Goal: Find contact information: Find contact information

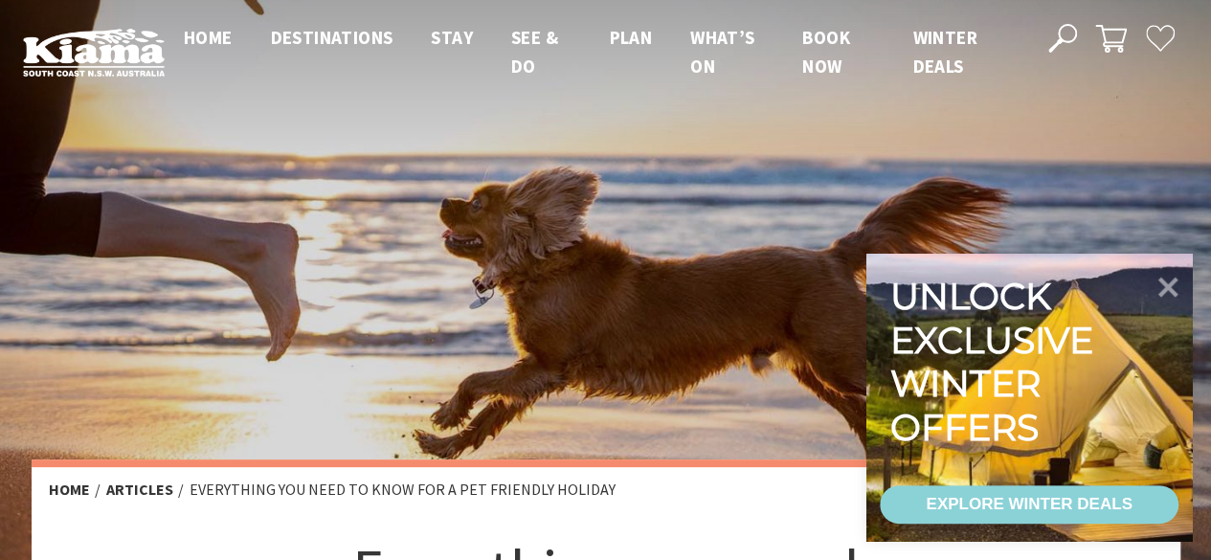
scroll to position [586, 795]
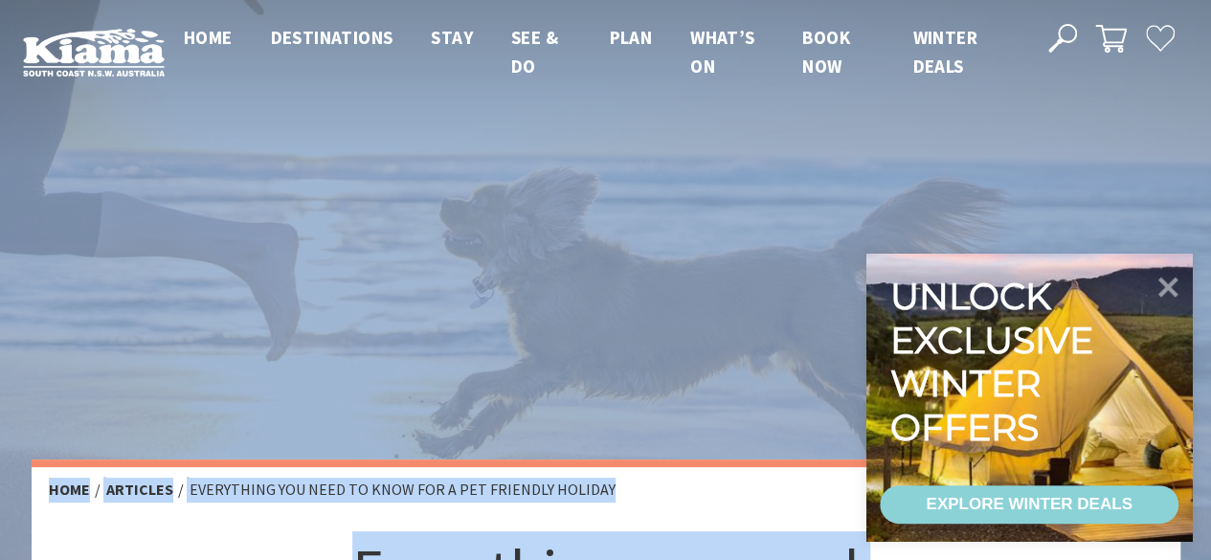
drag, startPoint x: 1208, startPoint y: 32, endPoint x: 1206, endPoint y: 320, distance: 288.2
click at [1163, 282] on icon at bounding box center [1169, 286] width 23 height 23
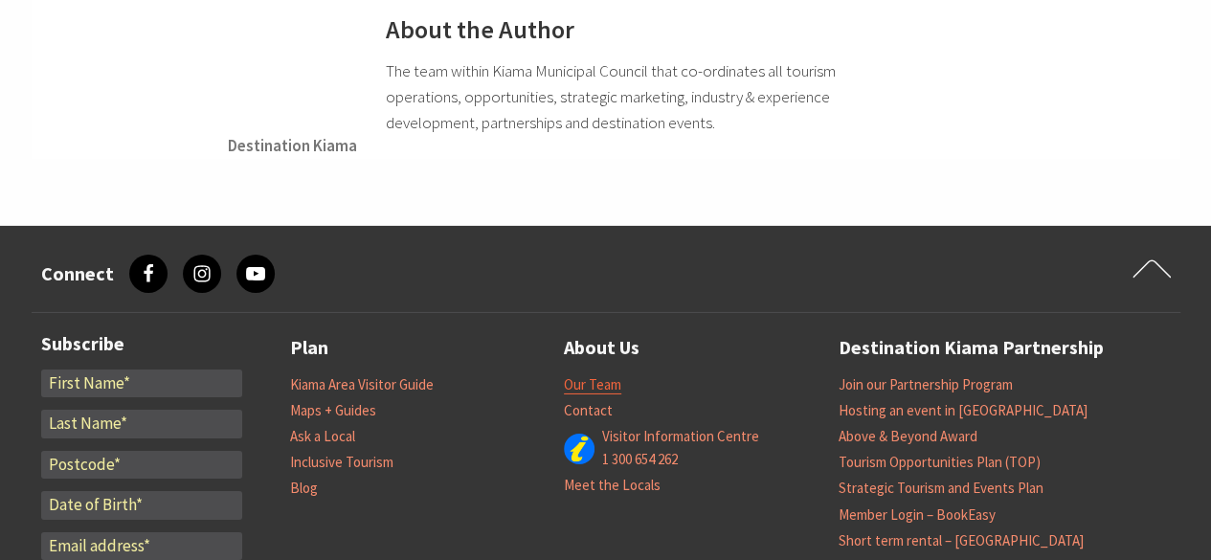
scroll to position [6678, 0]
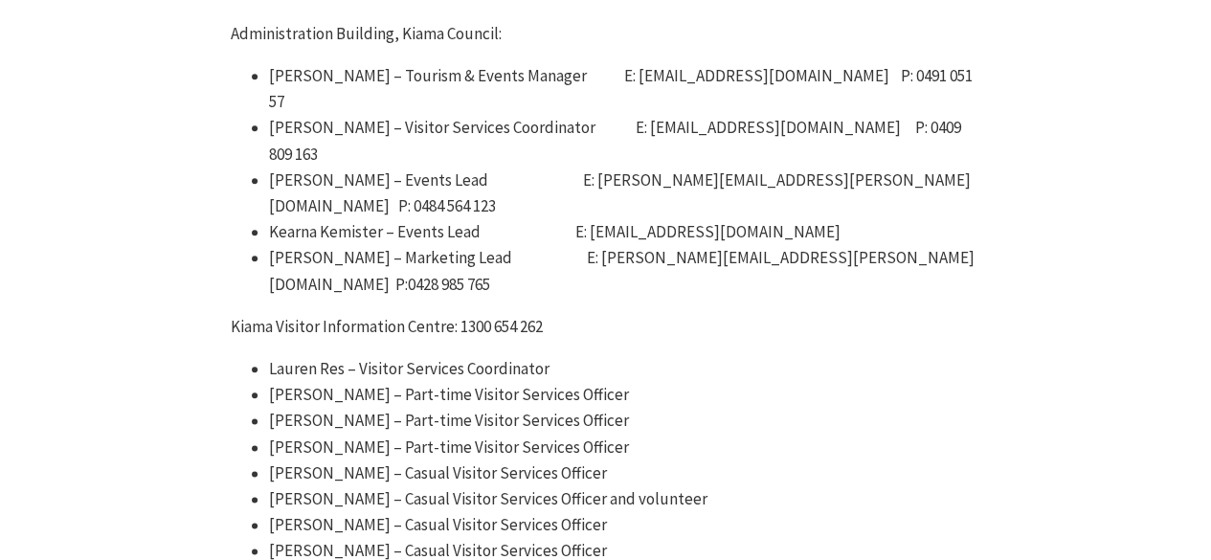
scroll to position [766, 0]
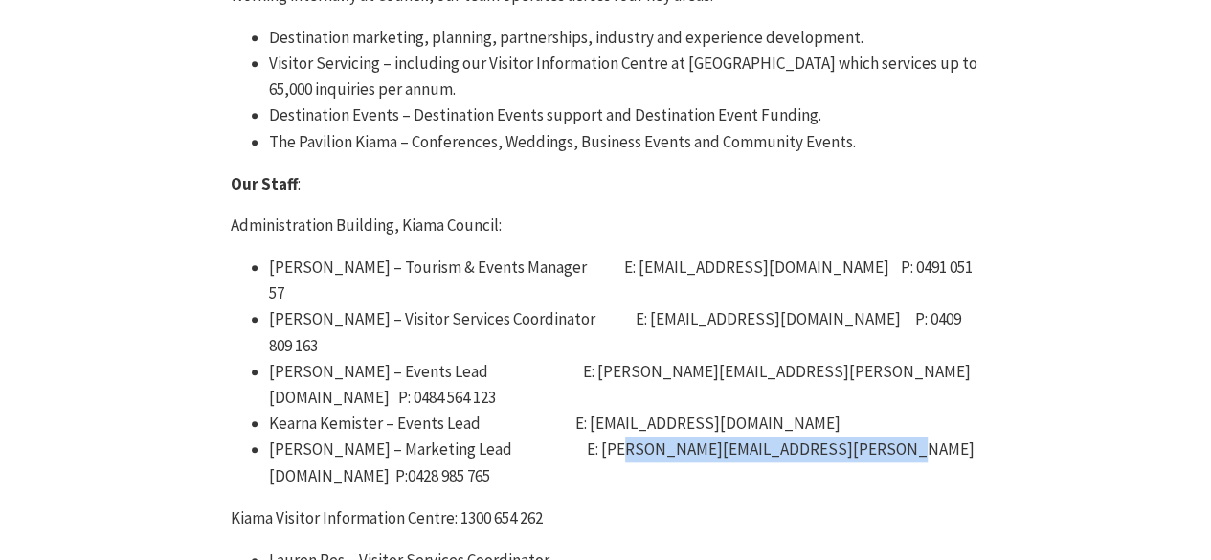
drag, startPoint x: 604, startPoint y: 346, endPoint x: 846, endPoint y: 349, distance: 242.3
click at [846, 437] on li "Belinda Williams – Marketing Lead E: belinda.williams@kiama.nsw.gov.au P:0428 9…" at bounding box center [625, 463] width 712 height 52
copy li "belinda.williams@kiama.nsw.gov.au"
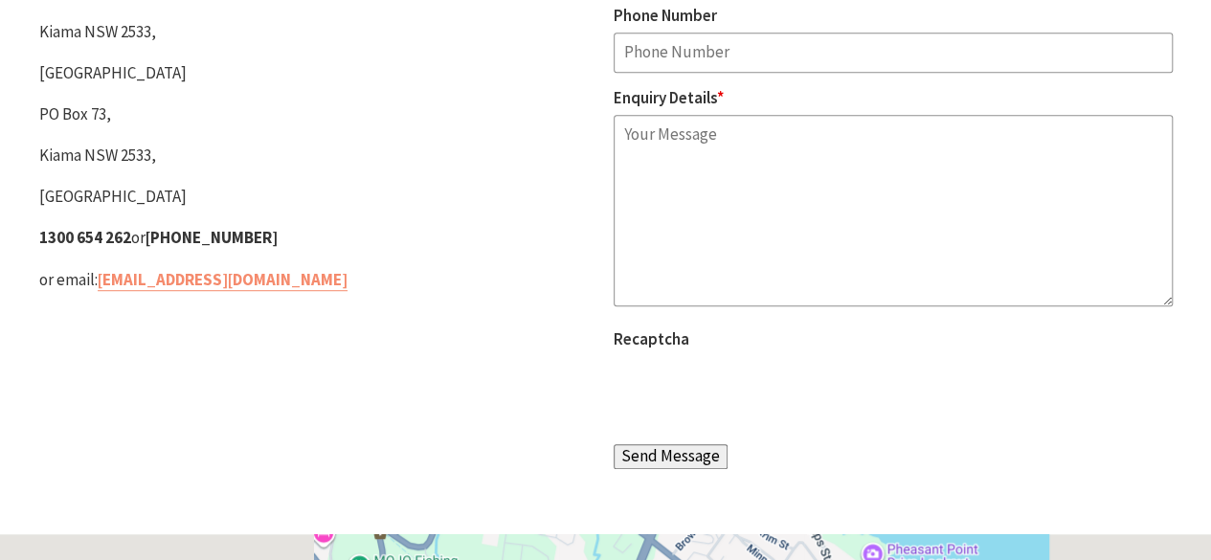
scroll to position [479, 0]
